Goal: Communication & Community: Answer question/provide support

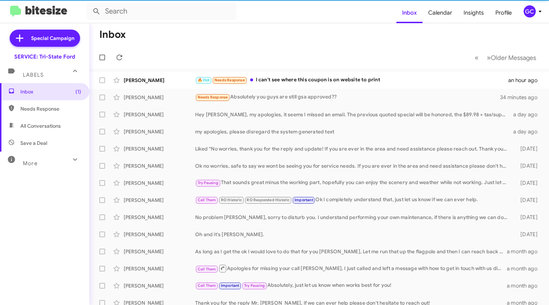
click at [300, 83] on div "🔥 Hot Needs Response I can't see where this coupon is on website to print" at bounding box center [351, 80] width 313 height 8
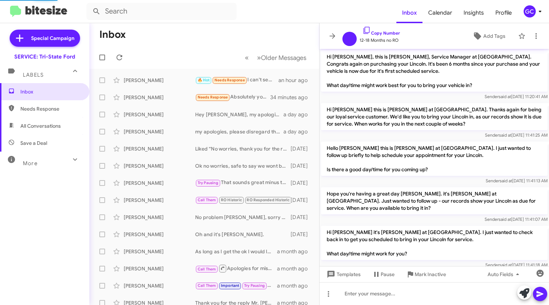
scroll to position [721, 0]
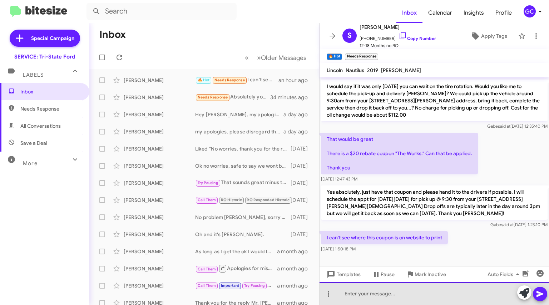
drag, startPoint x: 422, startPoint y: 297, endPoint x: 413, endPoint y: 294, distance: 9.3
click at [422, 297] on div at bounding box center [433, 294] width 229 height 23
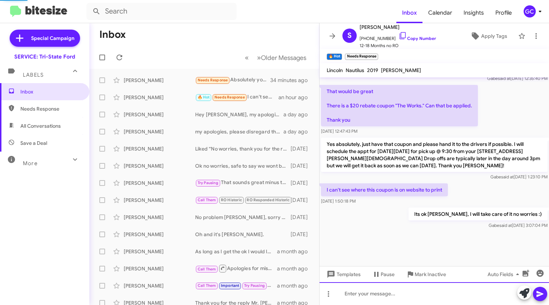
scroll to position [775, 0]
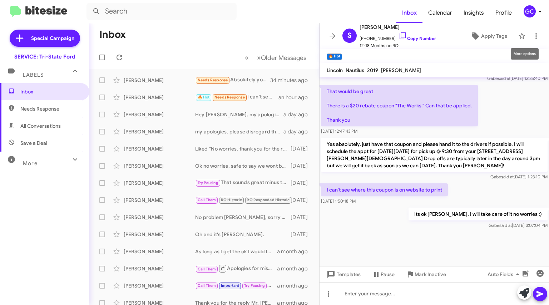
click at [532, 36] on icon at bounding box center [536, 36] width 9 height 9
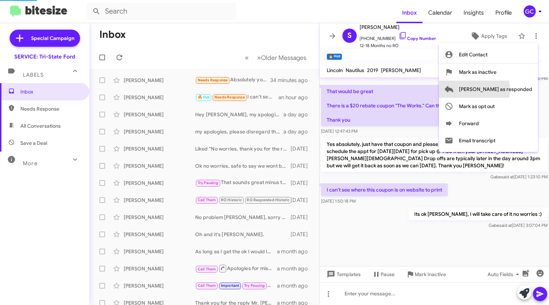
click at [496, 90] on span "[PERSON_NAME] as responded" at bounding box center [495, 89] width 73 height 17
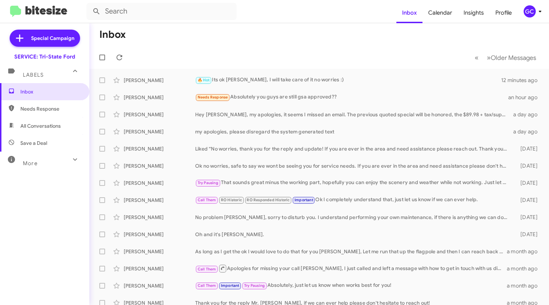
click at [258, 98] on div "Needs Response Absolutely you guys are still gsa approved??" at bounding box center [351, 97] width 313 height 8
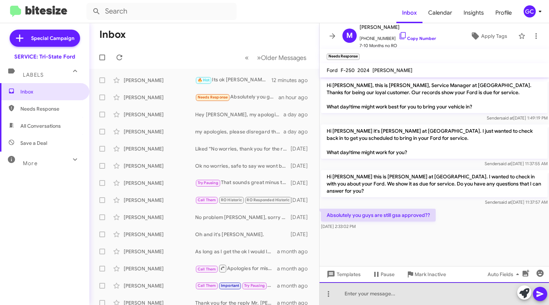
click at [380, 295] on div at bounding box center [433, 294] width 229 height 23
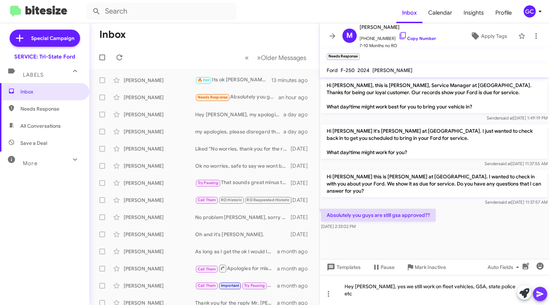
click at [539, 297] on icon at bounding box center [540, 294] width 9 height 9
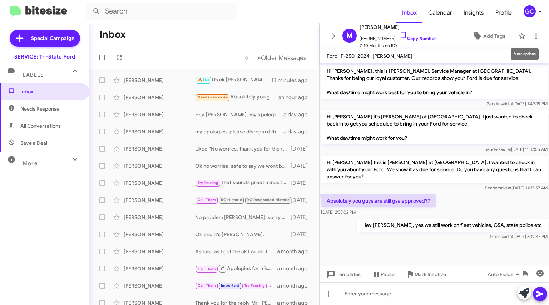
click at [532, 35] on icon at bounding box center [536, 36] width 9 height 9
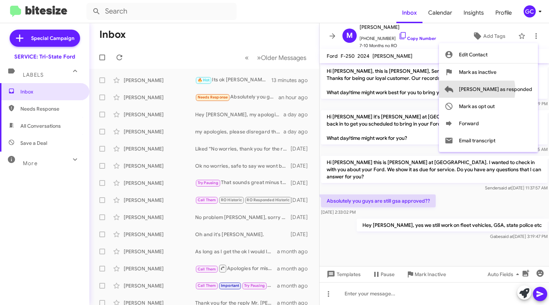
click at [505, 90] on span "[PERSON_NAME] as responded" at bounding box center [495, 89] width 73 height 17
